Goal: Find specific page/section: Find specific page/section

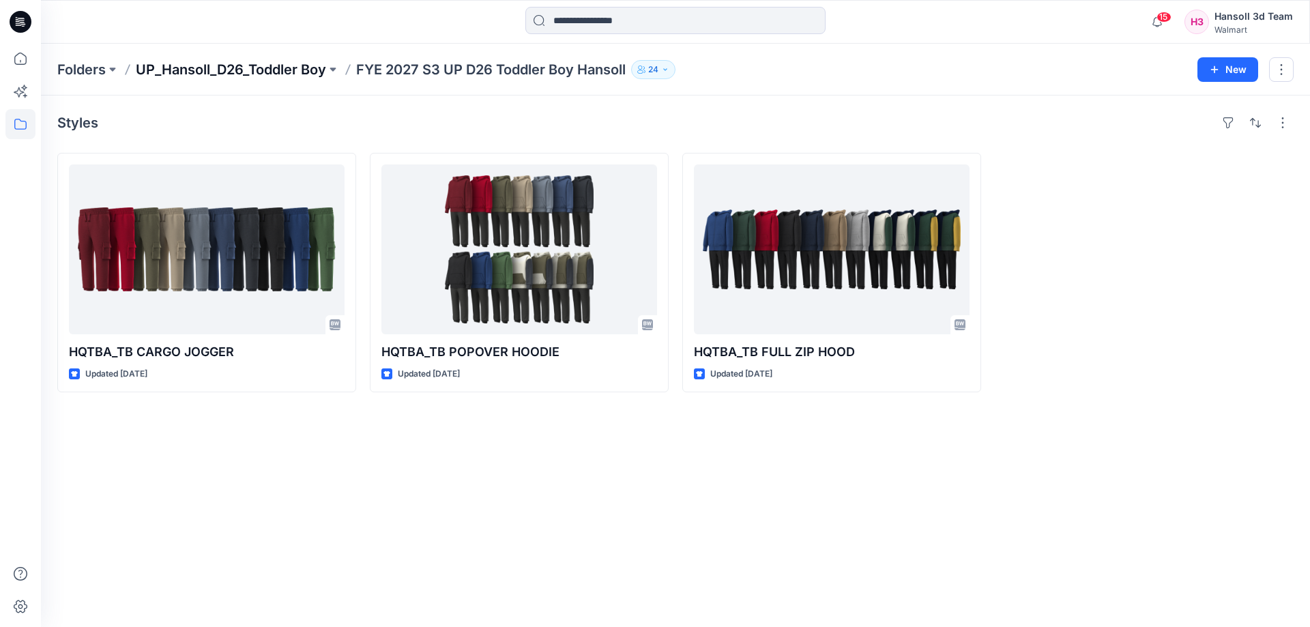
click at [302, 64] on p "UP_Hansoll_D26_Toddler Boy" at bounding box center [231, 69] width 190 height 19
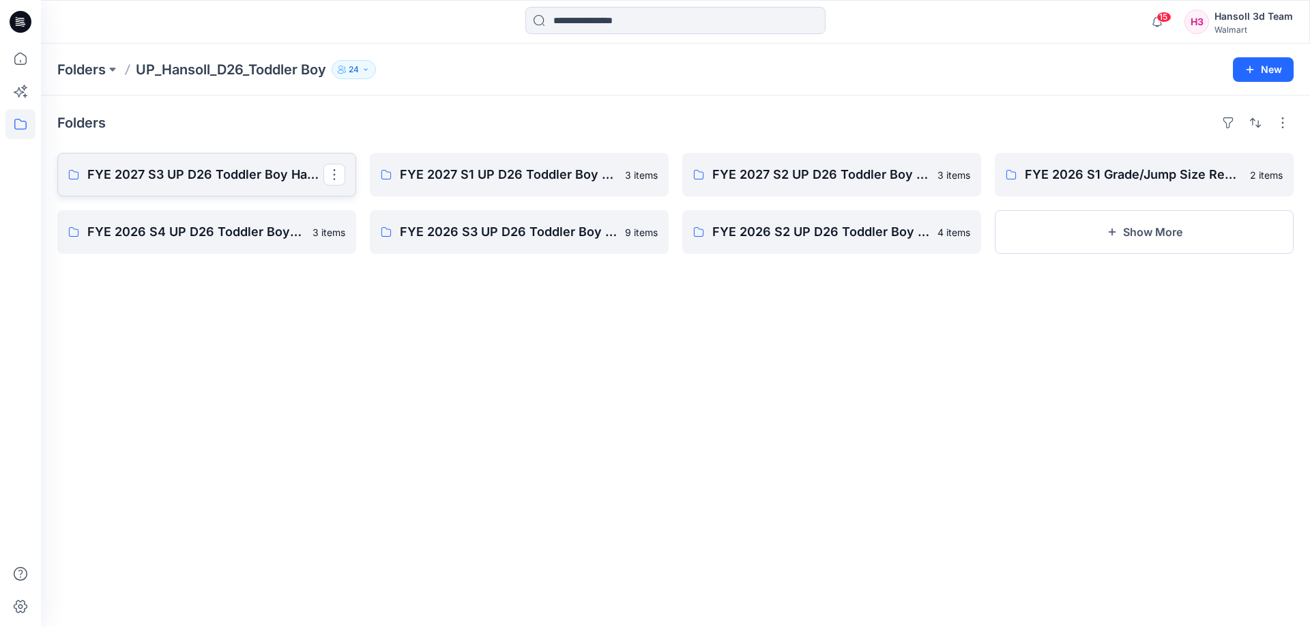
click at [224, 185] on link "FYE 2027 S3 UP D26 Toddler Boy Hansoll" at bounding box center [206, 175] width 299 height 44
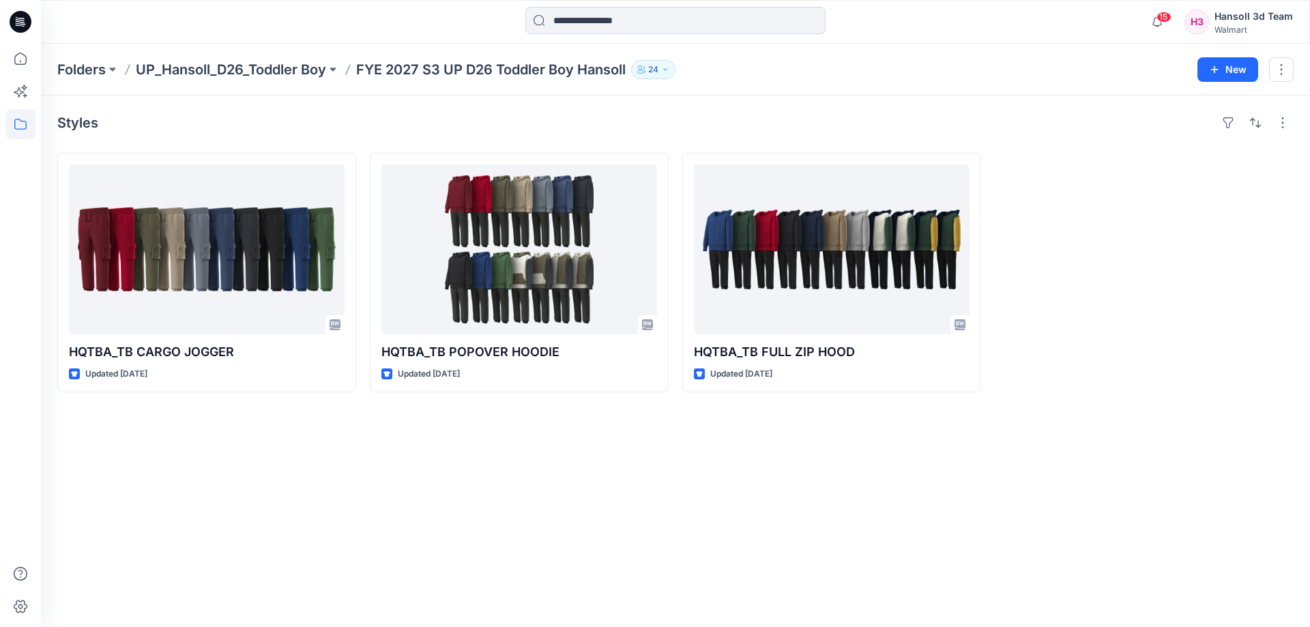
click at [588, 538] on div "Styles HQTBA_TB CARGO JOGGER Updated [DATE] HQTBA_TB POPOVER HOODIE Updated [DA…" at bounding box center [675, 362] width 1269 height 532
click at [998, 487] on div "Styles HQTBA_TB CARGO JOGGER Updated [DATE] HQTBA_TB POPOVER HOODIE Updated [DA…" at bounding box center [675, 362] width 1269 height 532
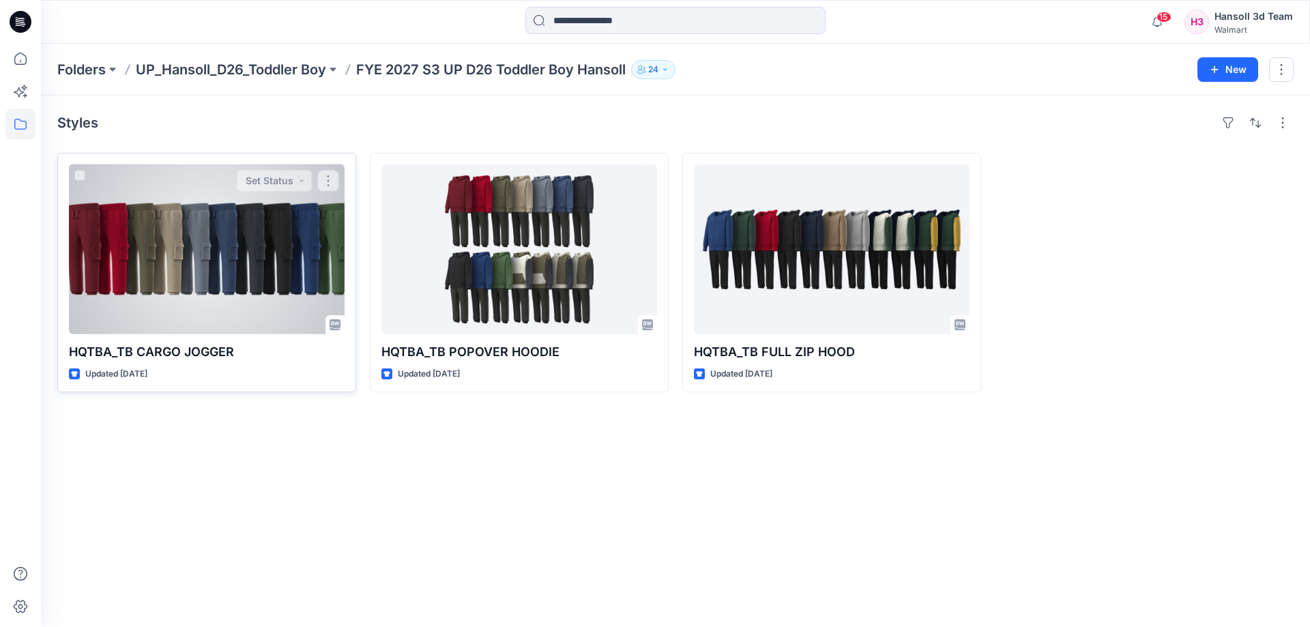
click at [74, 246] on div at bounding box center [207, 249] width 276 height 170
